Goal: Download file/media

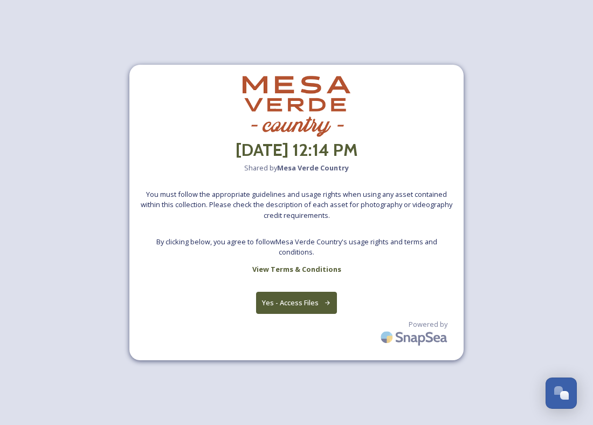
click at [283, 296] on button "Yes - Access Files" at bounding box center [296, 302] width 81 height 22
click at [290, 306] on button "Yes - Access Files" at bounding box center [296, 302] width 81 height 22
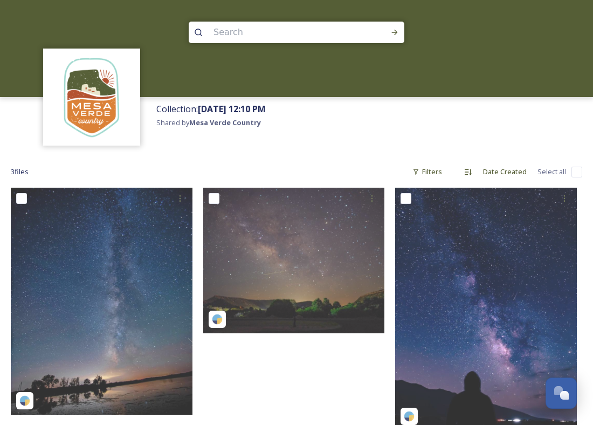
scroll to position [67, 0]
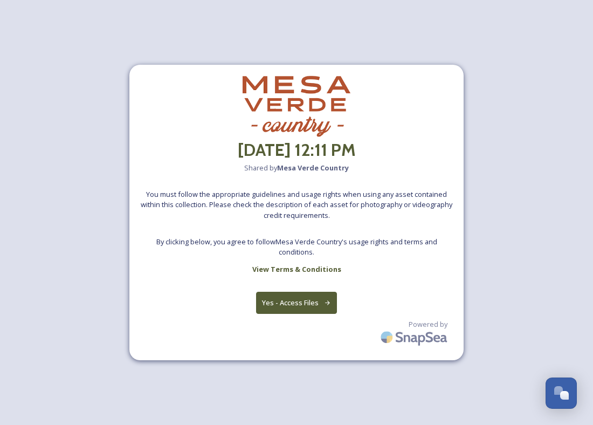
click at [289, 309] on button "Yes - Access Files" at bounding box center [296, 302] width 81 height 22
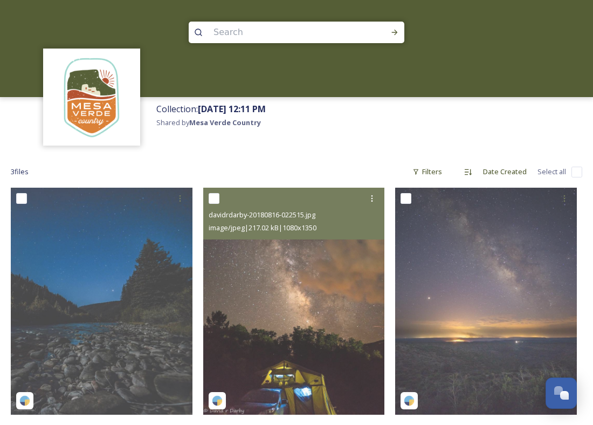
scroll to position [52, 0]
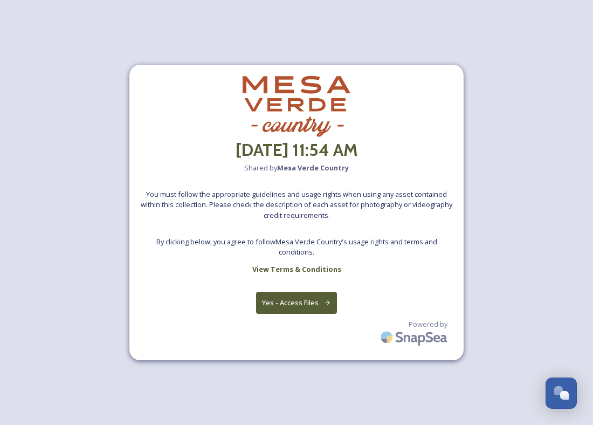
click at [278, 302] on button "Yes - Access Files" at bounding box center [296, 302] width 81 height 22
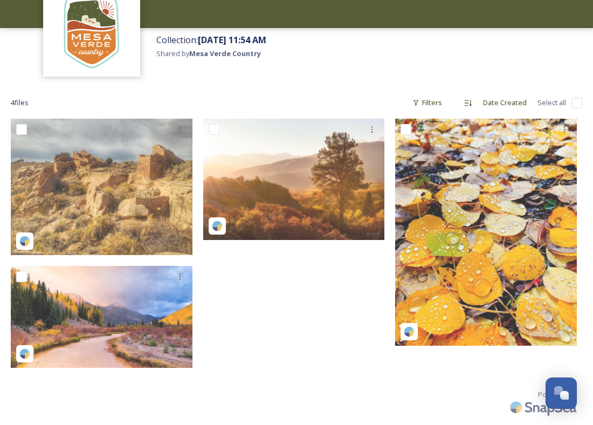
scroll to position [74, 0]
